Goal: Task Accomplishment & Management: Manage account settings

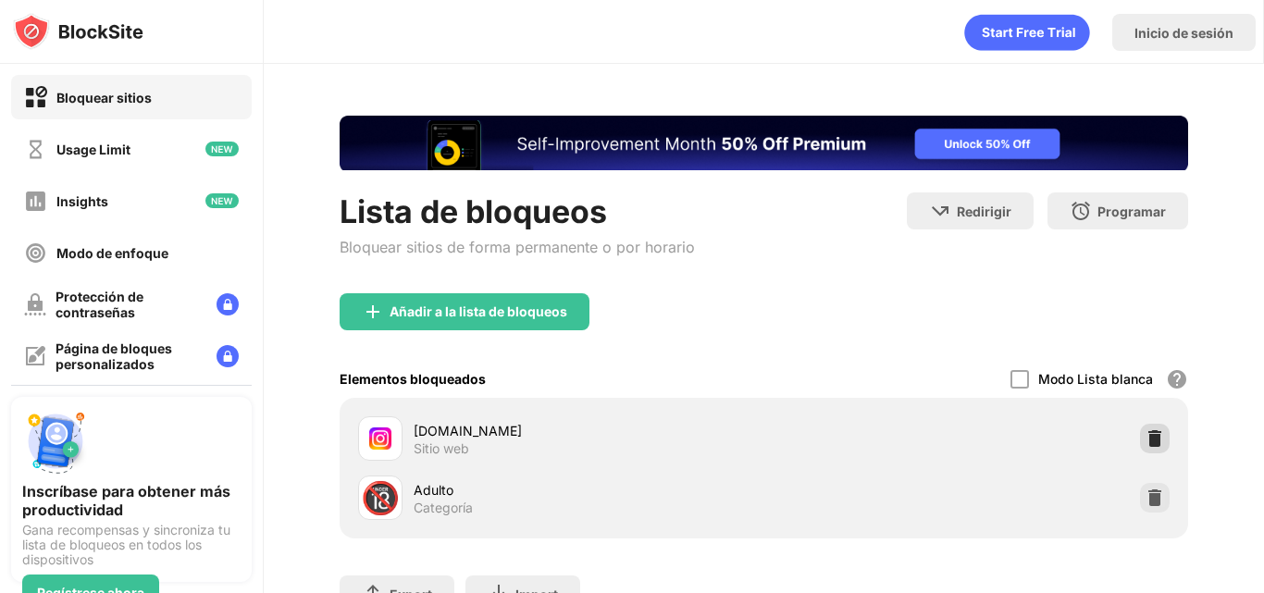
click at [1145, 438] on img at bounding box center [1154, 438] width 19 height 19
